Goal: Information Seeking & Learning: Check status

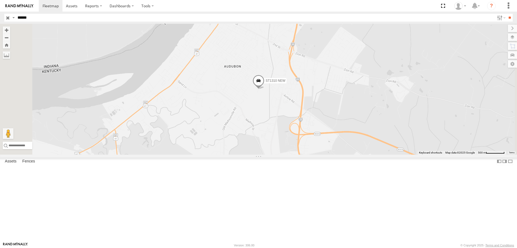
drag, startPoint x: 41, startPoint y: 19, endPoint x: -30, endPoint y: 30, distance: 71.2
click at [0, 30] on html at bounding box center [258, 124] width 517 height 248
type input "******"
click at [507, 14] on input "**" at bounding box center [510, 18] width 6 height 8
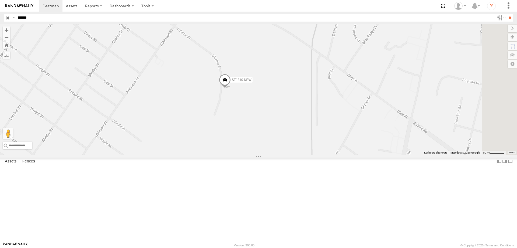
drag, startPoint x: 158, startPoint y: 63, endPoint x: 155, endPoint y: 178, distance: 114.8
click at [155, 154] on div "ST1310 NEW" at bounding box center [258, 89] width 517 height 131
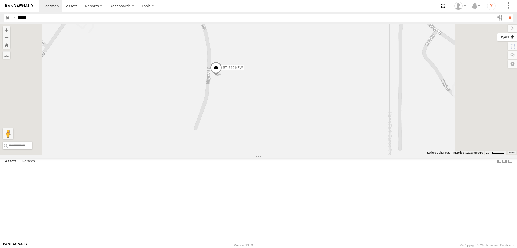
click at [498, 40] on label at bounding box center [508, 37] width 20 height 8
click at [0, 0] on label "Overlays" at bounding box center [0, 0] width 0 height 0
click at [498, 37] on label at bounding box center [508, 37] width 20 height 8
click at [0, 0] on span "Basemaps" at bounding box center [0, 0] width 0 height 0
click at [0, 0] on span "Satellite + Roadmap" at bounding box center [0, 0] width 0 height 0
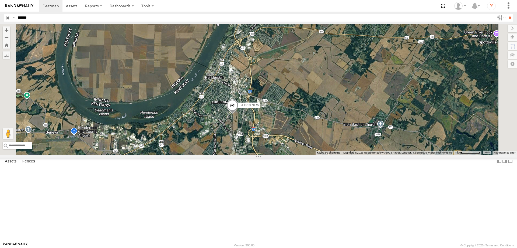
click at [7, 16] on input "button" at bounding box center [7, 18] width 7 height 8
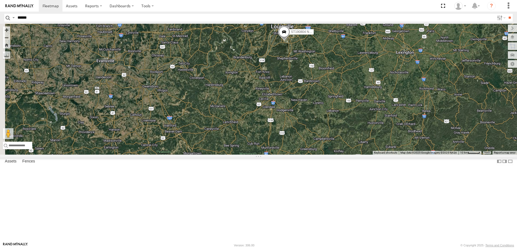
drag, startPoint x: 104, startPoint y: 132, endPoint x: 279, endPoint y: 114, distance: 175.6
click at [279, 114] on div "ST190804 NEW ST1807 NEW ST190902 NEW ST191006 NEW ST1303 NEW ST201102 NEW ST190…" at bounding box center [258, 89] width 517 height 131
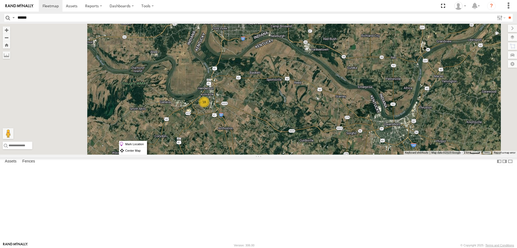
drag, startPoint x: 119, startPoint y: 141, endPoint x: 147, endPoint y: 171, distance: 41.2
click at [147, 154] on div "ST190804 NEW ST1807 NEW ST190902 NEW ST191006 NEW ST1303 NEW ST201102 NEW ST190…" at bounding box center [258, 89] width 517 height 131
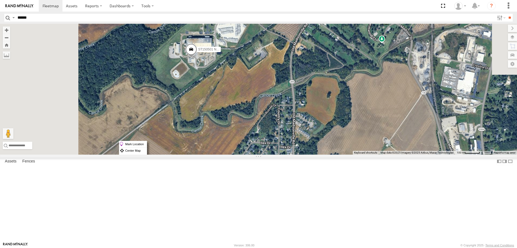
drag, startPoint x: 71, startPoint y: 67, endPoint x: 136, endPoint y: 216, distance: 162.6
click at [136, 154] on div "ST190804 NEW ST1807 NEW ST190902 NEW ST191006 NEW ST1303 NEW ST201102 NEW ST190…" at bounding box center [258, 89] width 517 height 131
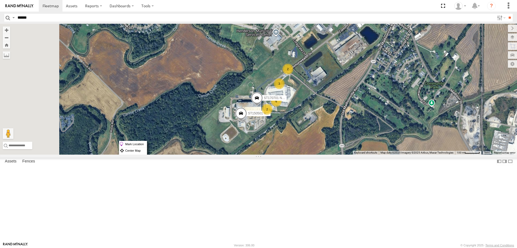
drag, startPoint x: 75, startPoint y: 156, endPoint x: 140, endPoint y: 223, distance: 93.2
click at [140, 154] on div "ST190804 NEW ST1807 NEW ST190902 NEW ST191006 NEW ST1303 NEW ST201102 NEW ST190…" at bounding box center [258, 89] width 517 height 131
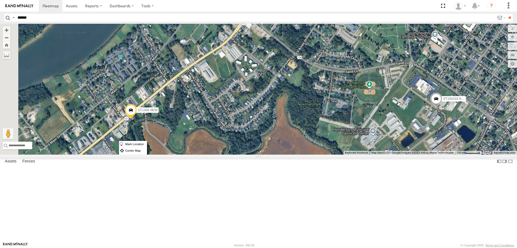
drag, startPoint x: 44, startPoint y: 144, endPoint x: 87, endPoint y: 185, distance: 59.5
click at [87, 154] on div "ST190804 NEW ST1807 NEW ST190902 NEW ST191006 NEW ST1303 NEW ST201102 NEW ST190…" at bounding box center [258, 89] width 517 height 131
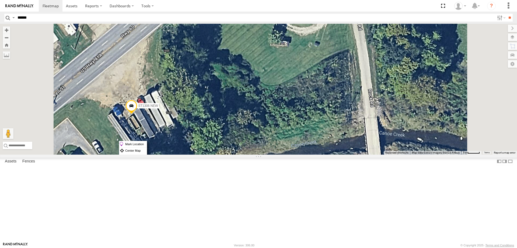
click at [126, 114] on span at bounding box center [132, 106] width 12 height 15
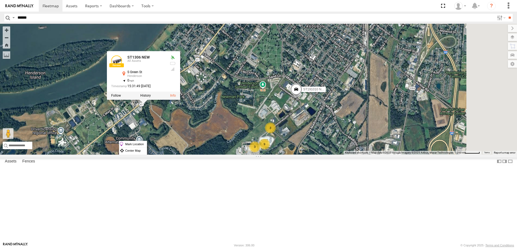
drag, startPoint x: 227, startPoint y: 116, endPoint x: 118, endPoint y: 151, distance: 114.5
click at [118, 151] on div "ST190804 NEW ST1807 NEW ST190902 NEW ST191006 NEW ST1303 [GEOGRAPHIC_DATA][STRE…" at bounding box center [258, 89] width 517 height 131
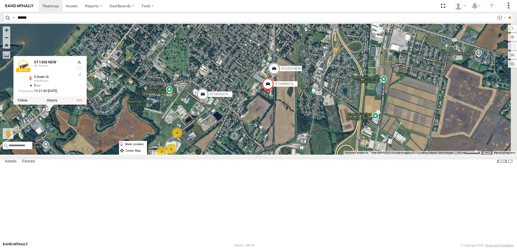
drag, startPoint x: 274, startPoint y: 151, endPoint x: 190, endPoint y: 155, distance: 84.4
click at [189, 154] on div "ST190804 NEW ST1807 NEW ST190902 NEW ST191006 NEW ST1303 NEW ST201102 NEW ST190…" at bounding box center [258, 89] width 517 height 131
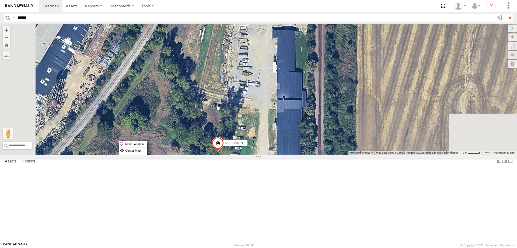
drag, startPoint x: 198, startPoint y: 199, endPoint x: 194, endPoint y: 167, distance: 33.1
click at [194, 154] on div "ST190804 NEW ST1807 NEW ST190902 NEW ST191006 NEW ST1303 [GEOGRAPHIC_DATA][STRE…" at bounding box center [258, 89] width 517 height 131
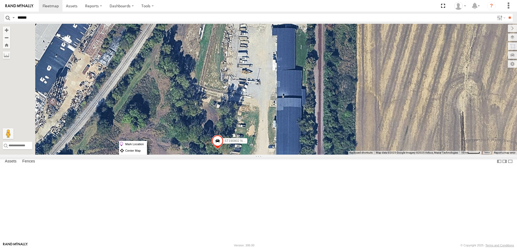
click at [212, 149] on span at bounding box center [218, 142] width 12 height 15
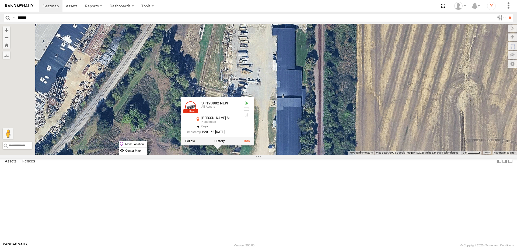
click at [195, 128] on div "0" at bounding box center [217, 127] width 44 height 4
click at [185, 136] on div "ST190802 NEW All Assets [PERSON_NAME] St [PERSON_NAME] 37.81925 , -87.57776 0 1…" at bounding box center [212, 118] width 54 height 35
click at [130, 145] on label "Mark Location" at bounding box center [132, 144] width 27 height 6
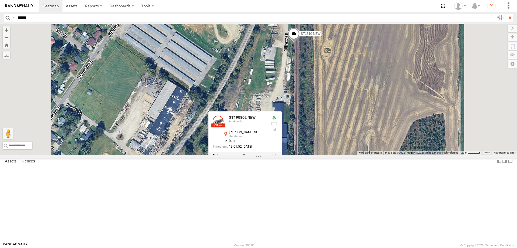
drag, startPoint x: 205, startPoint y: 75, endPoint x: 216, endPoint y: 120, distance: 47.1
click at [216, 120] on div "ST190804 NEW ST1807 NEW ST190902 NEW ST191006 NEW ST1303 NEW ST201102 NEW ST190…" at bounding box center [258, 89] width 517 height 131
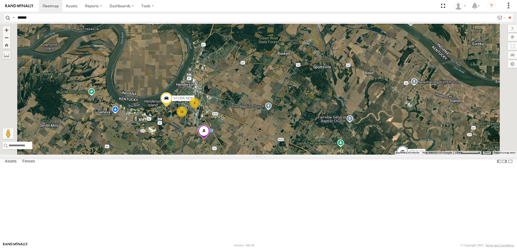
drag, startPoint x: 138, startPoint y: 209, endPoint x: 135, endPoint y: 160, distance: 48.9
click at [131, 154] on div "ST190804 NEW ST1807 NEW ST190902 NEW ST191006 NEW ST1303 NEW ST201102 NEW ST190…" at bounding box center [258, 89] width 517 height 131
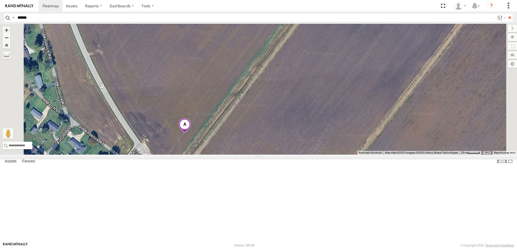
drag, startPoint x: 113, startPoint y: 168, endPoint x: 120, endPoint y: 180, distance: 13.3
click at [120, 180] on label "Center Map" at bounding box center [127, 178] width 27 height 6
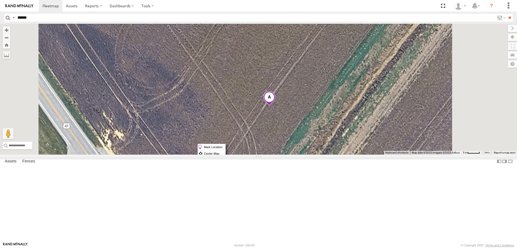
drag, startPoint x: 198, startPoint y: 144, endPoint x: 156, endPoint y: 147, distance: 41.7
click at [156, 147] on div "ST190804 NEW ST1807 NEW ST190902 NEW ST191006 NEW ST1303 NEW ST201102 NEW ST190…" at bounding box center [258, 89] width 517 height 131
click at [264, 106] on span at bounding box center [270, 98] width 12 height 15
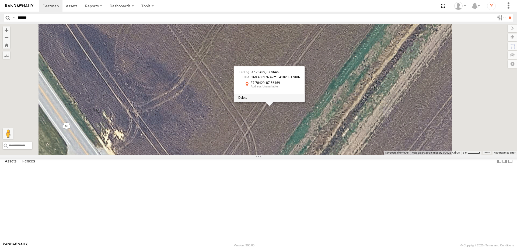
click at [234, 102] on div at bounding box center [269, 98] width 71 height 8
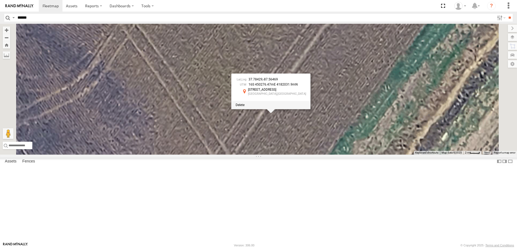
click at [231, 109] on div at bounding box center [270, 105] width 79 height 8
click at [236, 107] on span at bounding box center [240, 105] width 9 height 4
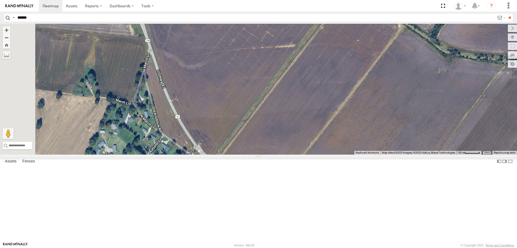
drag, startPoint x: 98, startPoint y: 59, endPoint x: 138, endPoint y: 147, distance: 96.7
click at [137, 147] on div "ST190804 NEW ST1807 NEW ST190902 NEW ST191006 NEW ST1303 NEW ST201102 NEW ST190…" at bounding box center [258, 89] width 517 height 131
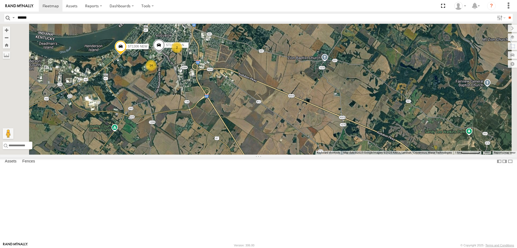
drag, startPoint x: 100, startPoint y: 64, endPoint x: 115, endPoint y: 122, distance: 59.7
click at [115, 122] on div "ST190804 NEW ST1807 NEW ST190902 NEW ST191006 NEW ST1303 NEW ST201102 NEW ST190…" at bounding box center [258, 89] width 517 height 131
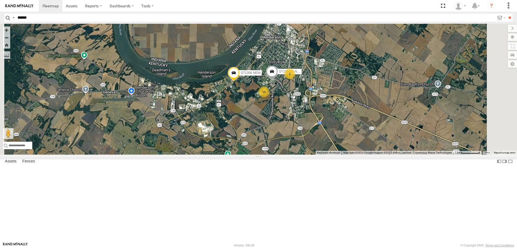
click at [0, 0] on span "Asset" at bounding box center [0, 0] width 0 height 0
click at [0, 0] on div "Asset Current Location" at bounding box center [0, 0] width 0 height 0
click at [0, 0] on span "Asset" at bounding box center [0, 0] width 0 height 0
click at [0, 0] on div "015910001245524" at bounding box center [0, 0] width 0 height 0
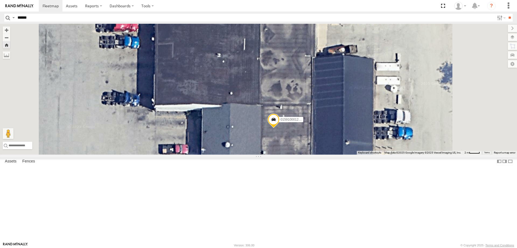
click at [0, 0] on div "All Assets" at bounding box center [0, 0] width 0 height 0
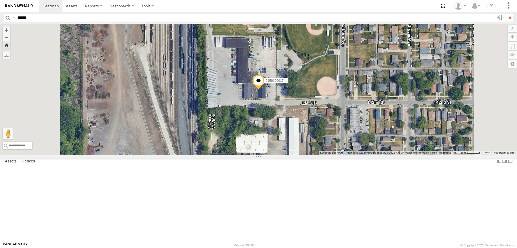
click at [0, 0] on div "181014 new" at bounding box center [0, 0] width 0 height 0
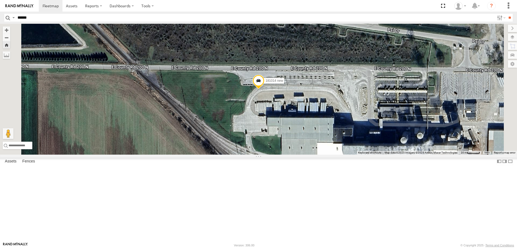
click at [0, 0] on div "All Assets" at bounding box center [0, 0] width 0 height 0
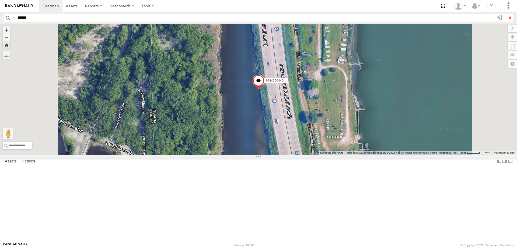
drag, startPoint x: 415, startPoint y: 77, endPoint x: 402, endPoint y: 78, distance: 13.8
click at [0, 0] on div "864475044021771 All Assets [US_STATE][GEOGRAPHIC_DATA]-[GEOGRAPHIC_DATA][PERSON…" at bounding box center [0, 0] width 0 height 0
click at [0, 0] on link at bounding box center [0, 0] width 0 height 0
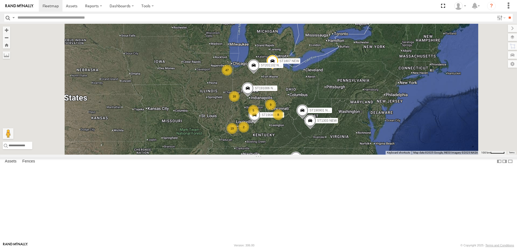
click at [0, 0] on div "ST190702 NEW" at bounding box center [0, 0] width 0 height 0
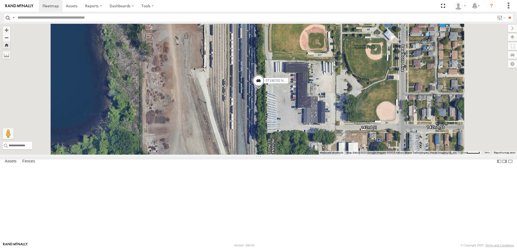
scroll to position [81, 0]
click at [0, 0] on div "ST130301 NEW All Assets 142nd St Hammond 41.63803 -87.52373" at bounding box center [0, 0] width 0 height 0
click at [0, 0] on div "All Assets" at bounding box center [0, 0] width 0 height 0
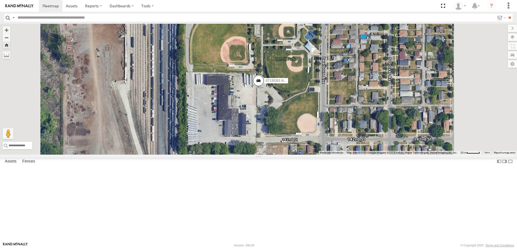
click at [0, 0] on div "Basemaps Roadmap Terrain Satellite Satellite + Roadmap" at bounding box center [0, 0] width 0 height 0
click at [0, 0] on div at bounding box center [0, 0] width 0 height 0
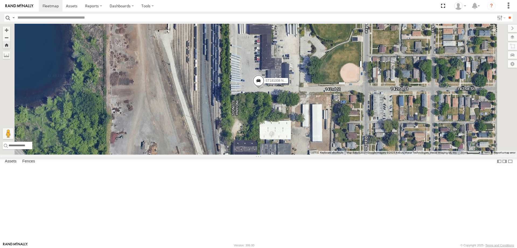
scroll to position [135, 0]
click at [0, 0] on div "ST170501 NEW" at bounding box center [0, 0] width 0 height 0
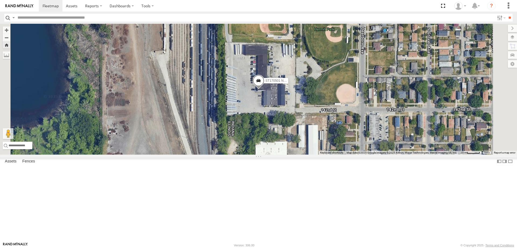
click at [0, 0] on div "Basemaps Roadmap Terrain Satellite Satellite + Roadmap" at bounding box center [0, 0] width 0 height 0
click at [0, 0] on div "ST190909 NEW" at bounding box center [0, 0] width 0 height 0
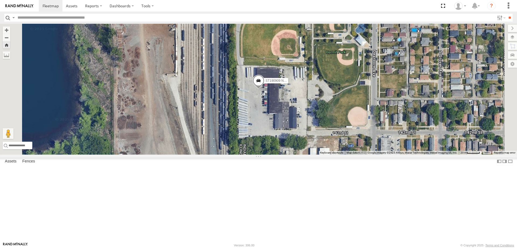
scroll to position [0, 0]
